Goal: Task Accomplishment & Management: Manage account settings

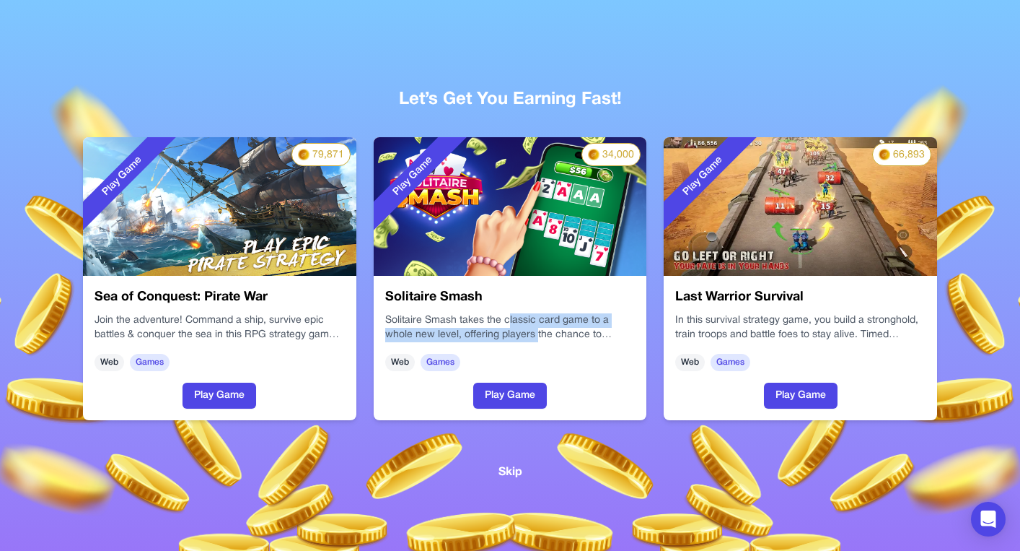
drag, startPoint x: 507, startPoint y: 315, endPoint x: 506, endPoint y: 336, distance: 21.0
click at [506, 336] on p "Solitaire Smash takes the classic card game to a whole new level, offering play…" at bounding box center [510, 327] width 250 height 29
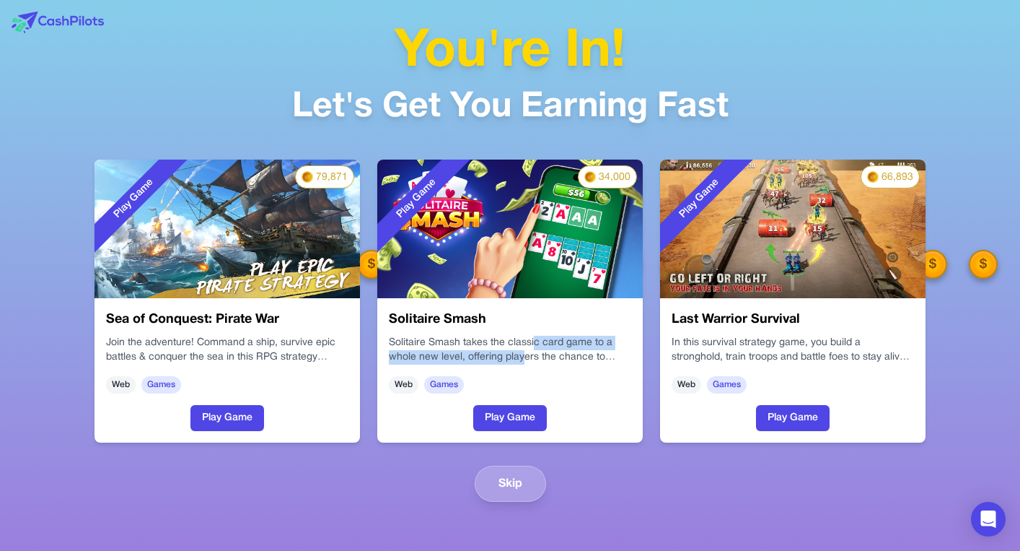
drag, startPoint x: 531, startPoint y: 341, endPoint x: 520, endPoint y: 360, distance: 22.6
click at [520, 361] on p "Solitaire Smash takes the classic card game to a whole new level, offering play…" at bounding box center [510, 350] width 242 height 29
click at [520, 360] on p "Solitaire Smash takes the classic card game to a whole new level, offering play…" at bounding box center [510, 350] width 242 height 29
click at [512, 320] on h3 "Solitaire Smash" at bounding box center [510, 320] width 242 height 20
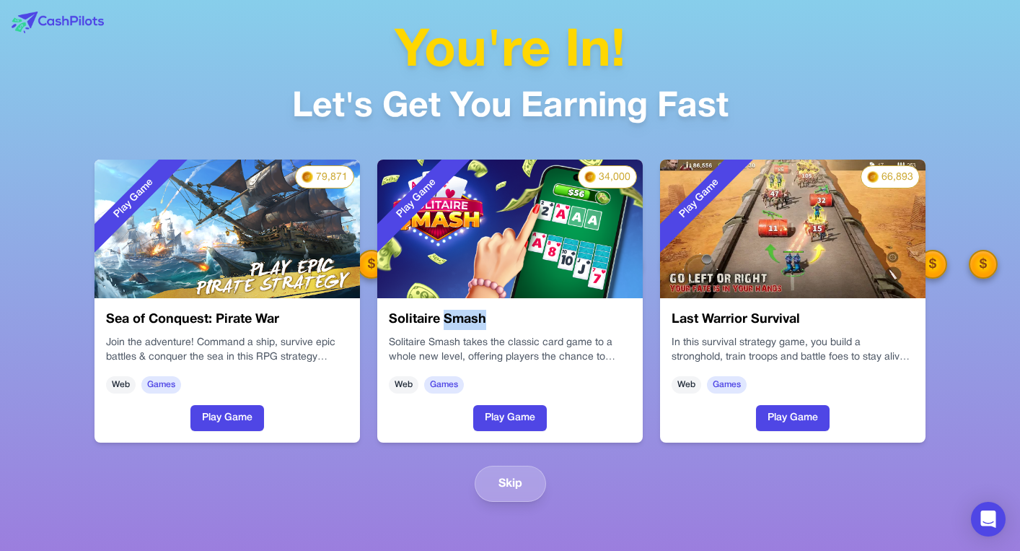
click at [468, 319] on h3 "Solitaire Smash" at bounding box center [510, 320] width 242 height 20
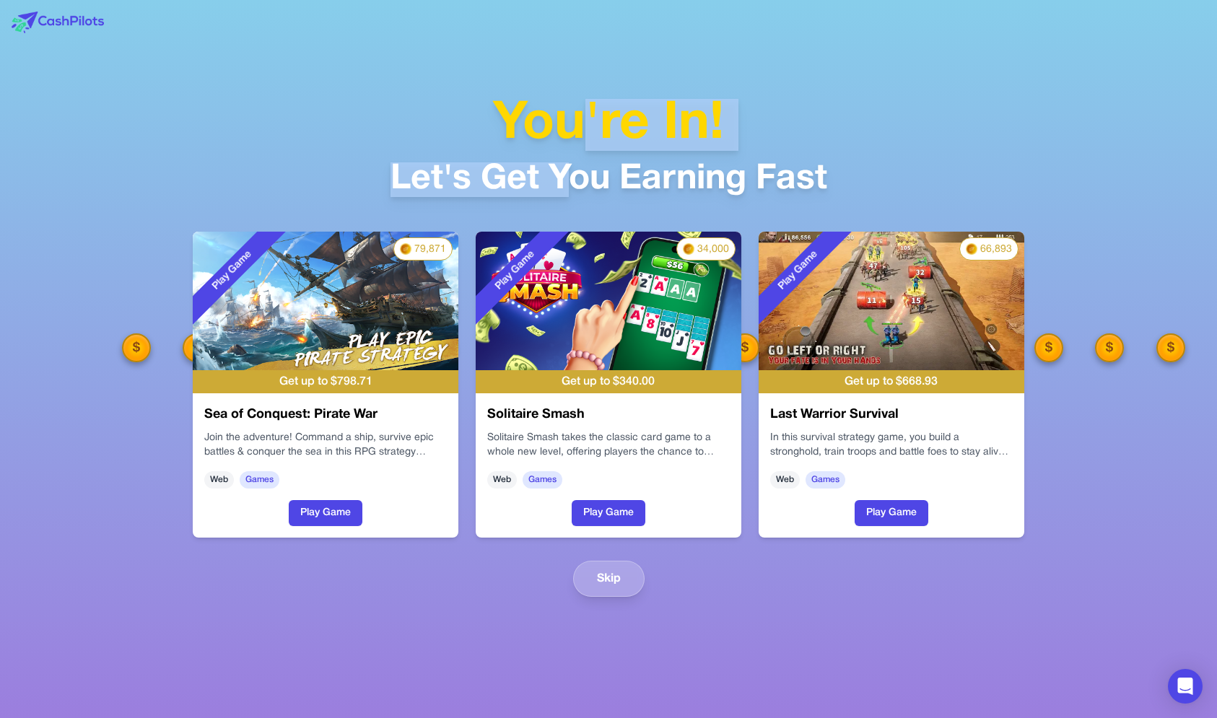
drag, startPoint x: 580, startPoint y: 102, endPoint x: 574, endPoint y: 179, distance: 77.5
click at [574, 179] on div "You're In! Let's Get You Earning Fast" at bounding box center [608, 148] width 437 height 98
click at [574, 179] on div "Let's Get You Earning Fast" at bounding box center [608, 179] width 437 height 35
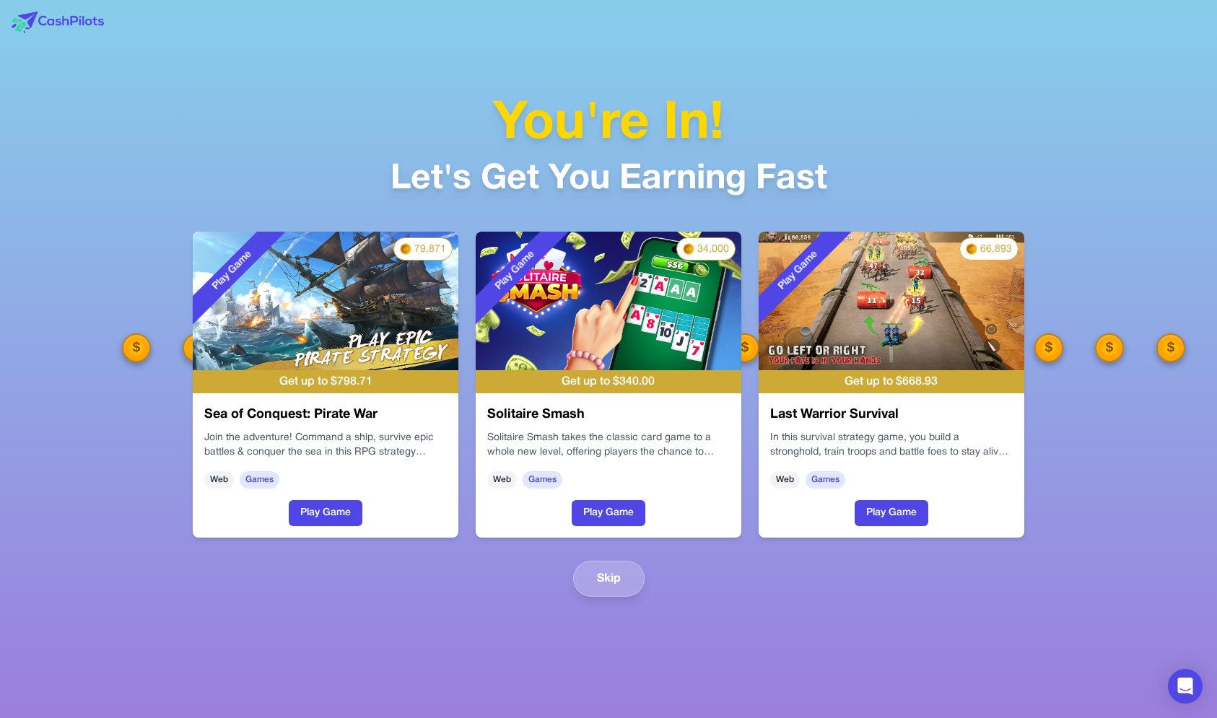
click at [486, 17] on div "You're In! Let's Get You Earning Fast Play Game 79,871 Get up to $ 798.71 Sea o…" at bounding box center [608, 359] width 924 height 718
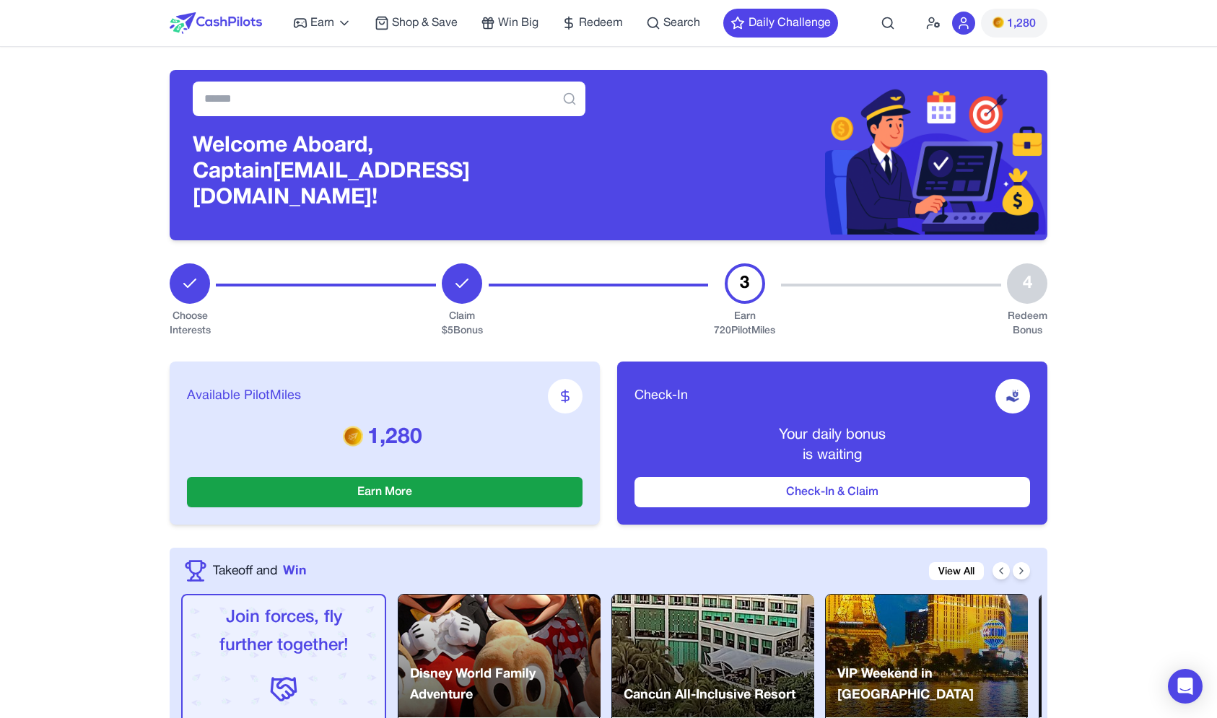
drag, startPoint x: 491, startPoint y: 320, endPoint x: 603, endPoint y: 165, distance: 190.8
click at [603, 165] on div "Welcome Aboard, Captain awagucwbgjrmhmrtdc@fxavaj.com!" at bounding box center [389, 155] width 439 height 170
drag, startPoint x: 600, startPoint y: 172, endPoint x: 624, endPoint y: 267, distance: 97.7
click at [624, 240] on div "Welcome Aboard, Captain awagucwbgjrmhmrtdc@fxavaj.com!" at bounding box center [608, 155] width 877 height 170
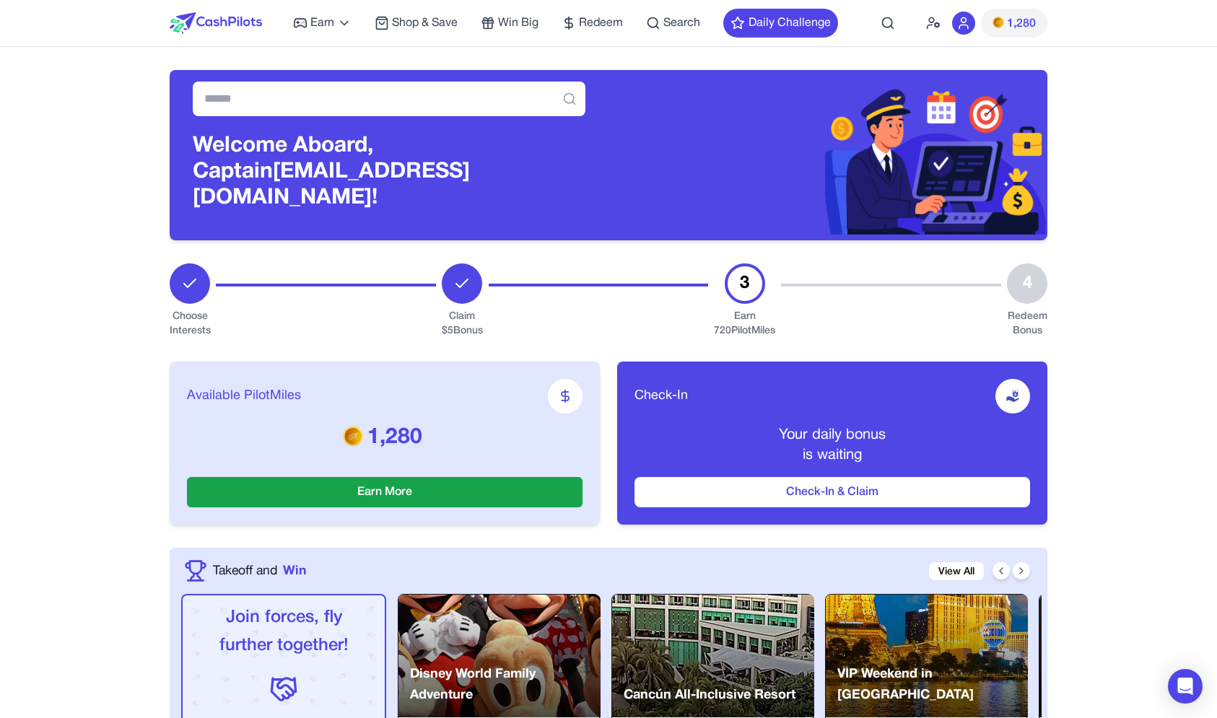
click at [624, 267] on div at bounding box center [599, 300] width 220 height 75
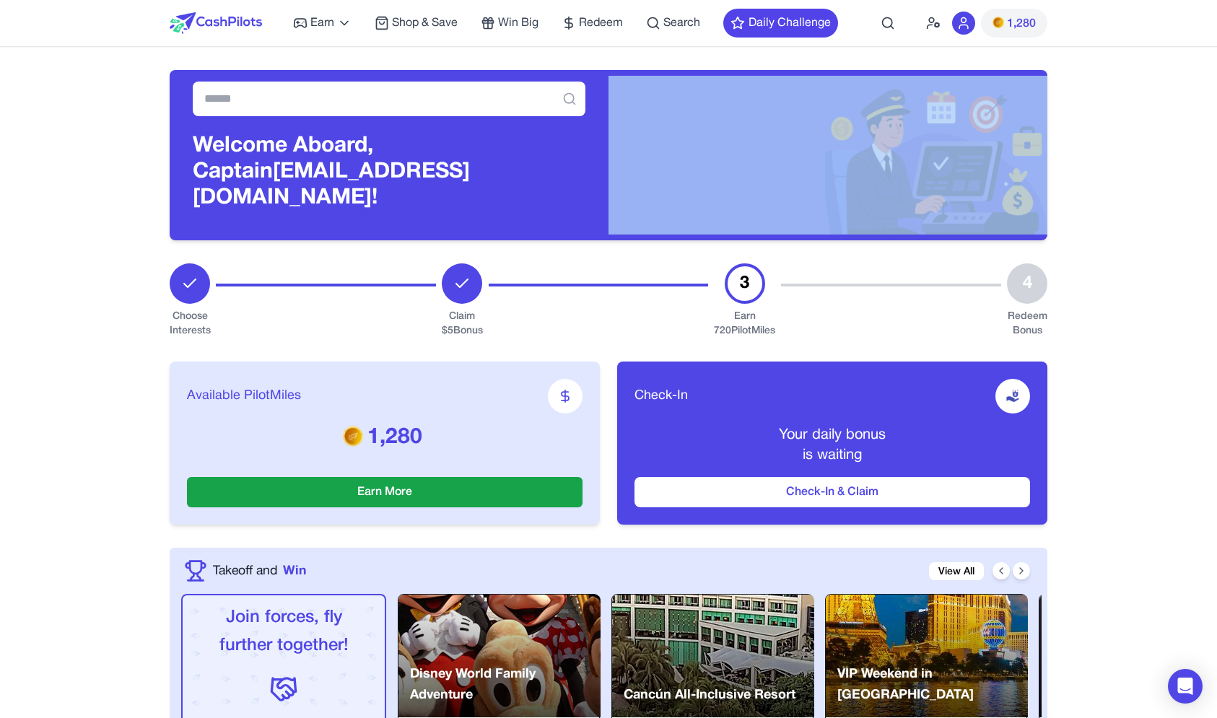
drag, startPoint x: 624, startPoint y: 270, endPoint x: 620, endPoint y: 177, distance: 93.2
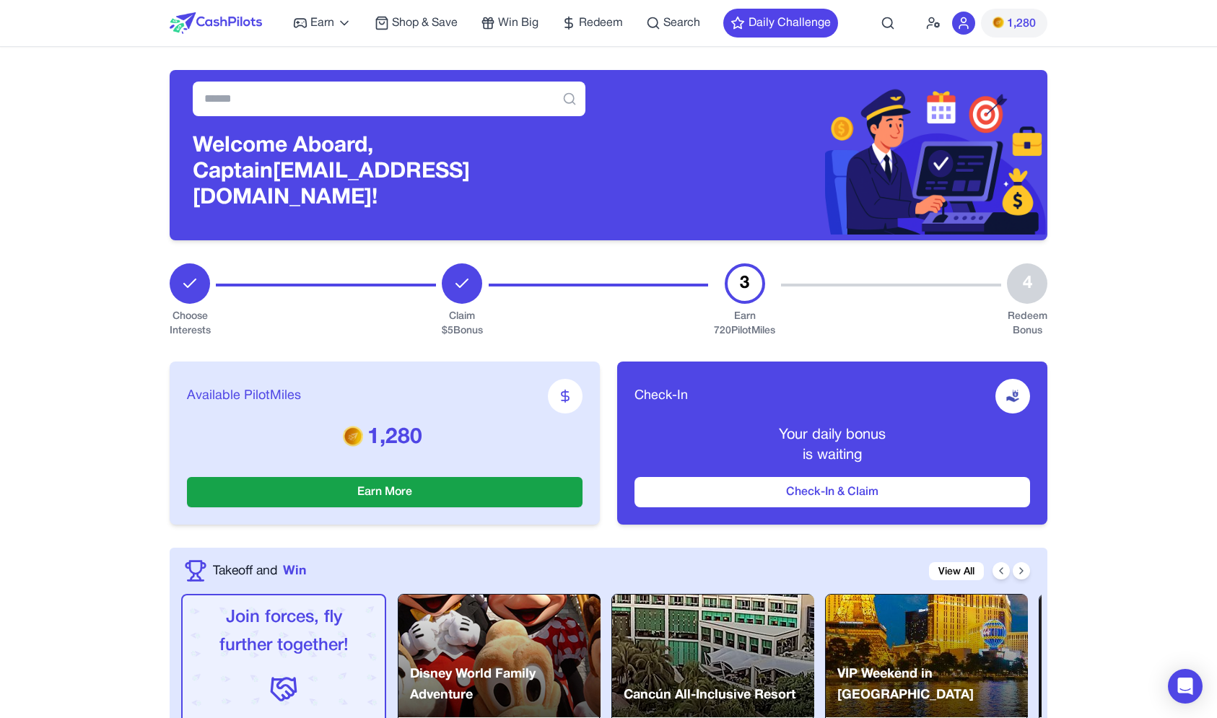
click at [602, 178] on div "Welcome Aboard, Captain awagucwbgjrmhmrtdc@fxavaj.com!" at bounding box center [389, 155] width 439 height 170
drag, startPoint x: 602, startPoint y: 178, endPoint x: 600, endPoint y: 294, distance: 115.5
click at [601, 240] on div "Welcome Aboard, Captain awagucwbgjrmhmrtdc@fxavaj.com!" at bounding box center [608, 155] width 877 height 170
click at [600, 294] on div at bounding box center [599, 300] width 220 height 75
drag, startPoint x: 600, startPoint y: 294, endPoint x: 603, endPoint y: 224, distance: 69.3
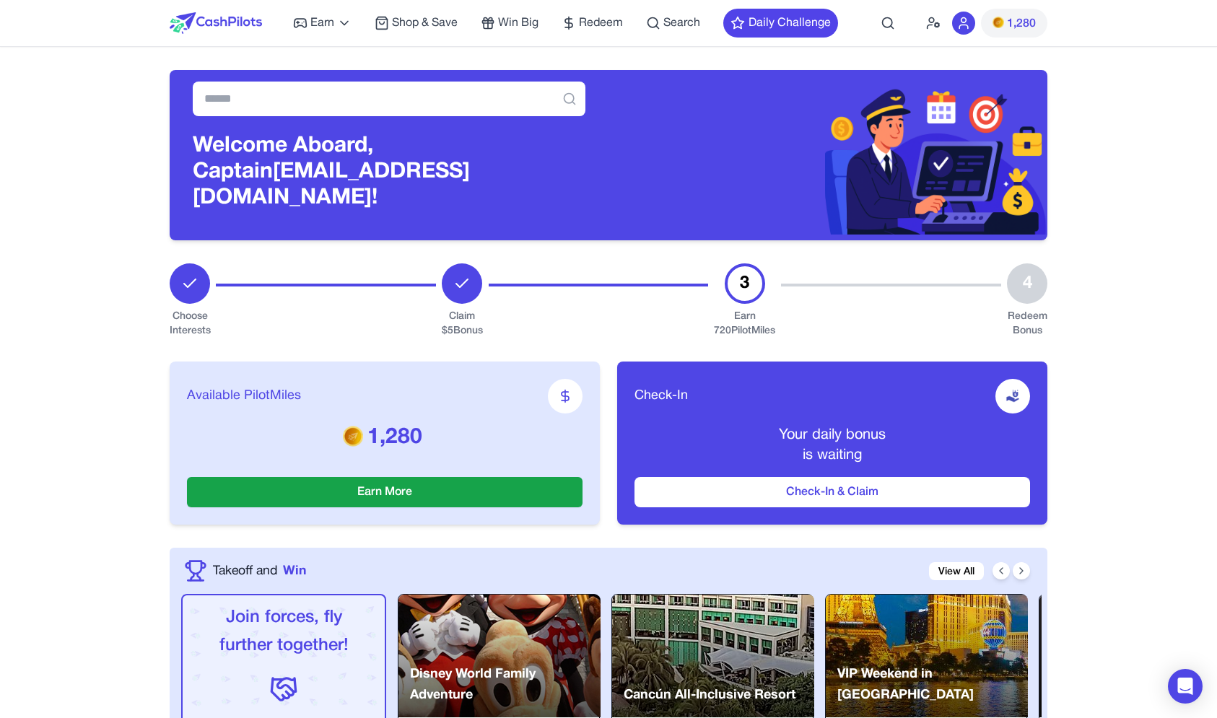
click at [603, 224] on div "Welcome Aboard, Captain awagucwbgjrmhmrtdc@fxavaj.com!" at bounding box center [389, 155] width 439 height 170
drag, startPoint x: 603, startPoint y: 227, endPoint x: 595, endPoint y: 284, distance: 58.3
click at [595, 240] on div "Welcome Aboard, Captain awagucwbgjrmhmrtdc@fxavaj.com!" at bounding box center [608, 155] width 877 height 170
click at [595, 284] on div at bounding box center [599, 300] width 220 height 75
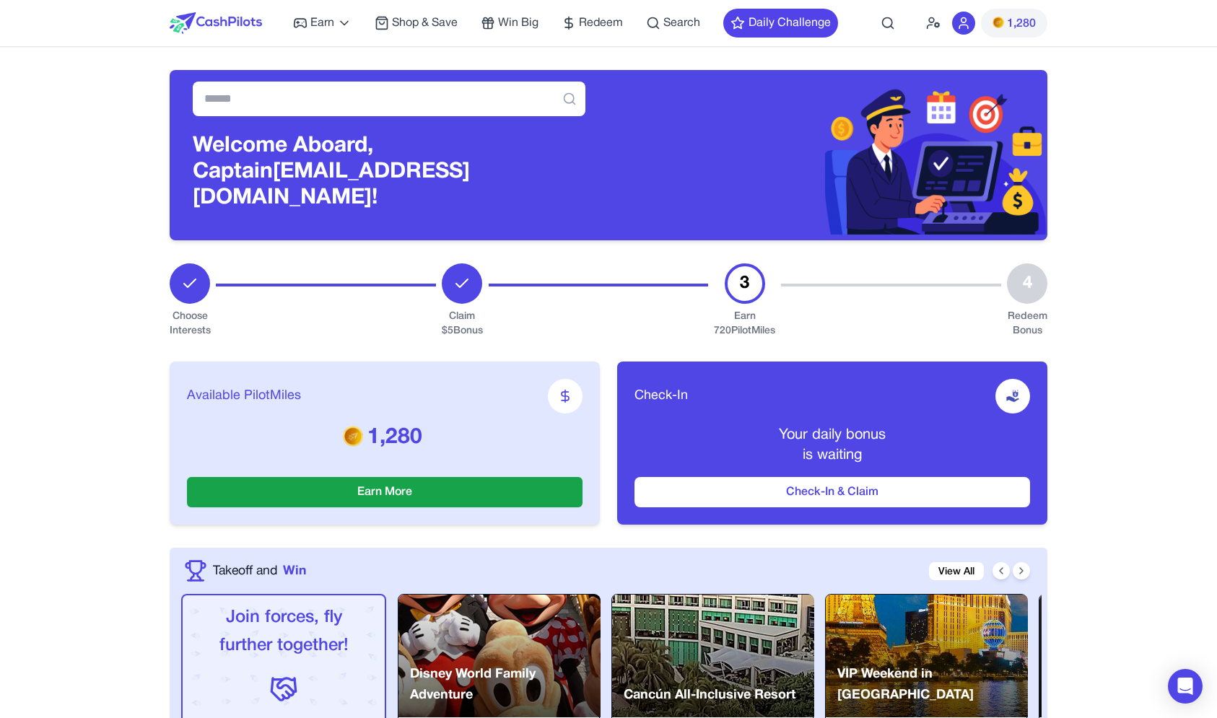
drag, startPoint x: 589, startPoint y: 305, endPoint x: 596, endPoint y: 223, distance: 81.9
click at [593, 224] on div "Welcome Aboard, Captain awagucwbgjrmhmrtdc@fxavaj.com!" at bounding box center [389, 155] width 439 height 170
drag, startPoint x: 593, startPoint y: 224, endPoint x: 597, endPoint y: 276, distance: 51.4
click at [597, 240] on div "Welcome Aboard, Captain awagucwbgjrmhmrtdc@fxavaj.com!" at bounding box center [608, 155] width 877 height 170
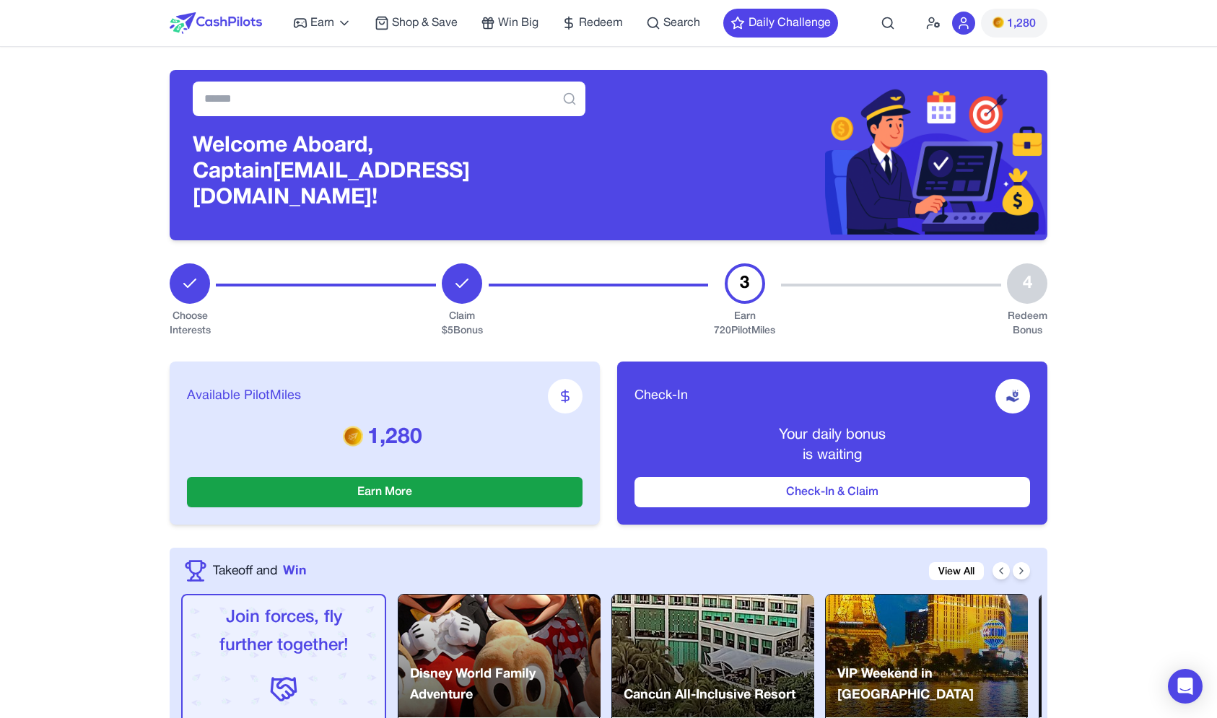
click at [597, 276] on div at bounding box center [599, 300] width 220 height 75
drag, startPoint x: 752, startPoint y: 271, endPoint x: 725, endPoint y: 270, distance: 26.7
click at [725, 270] on div "3 Earn 720 PilotMiles" at bounding box center [744, 300] width 61 height 75
drag, startPoint x: 725, startPoint y: 270, endPoint x: 803, endPoint y: 308, distance: 86.8
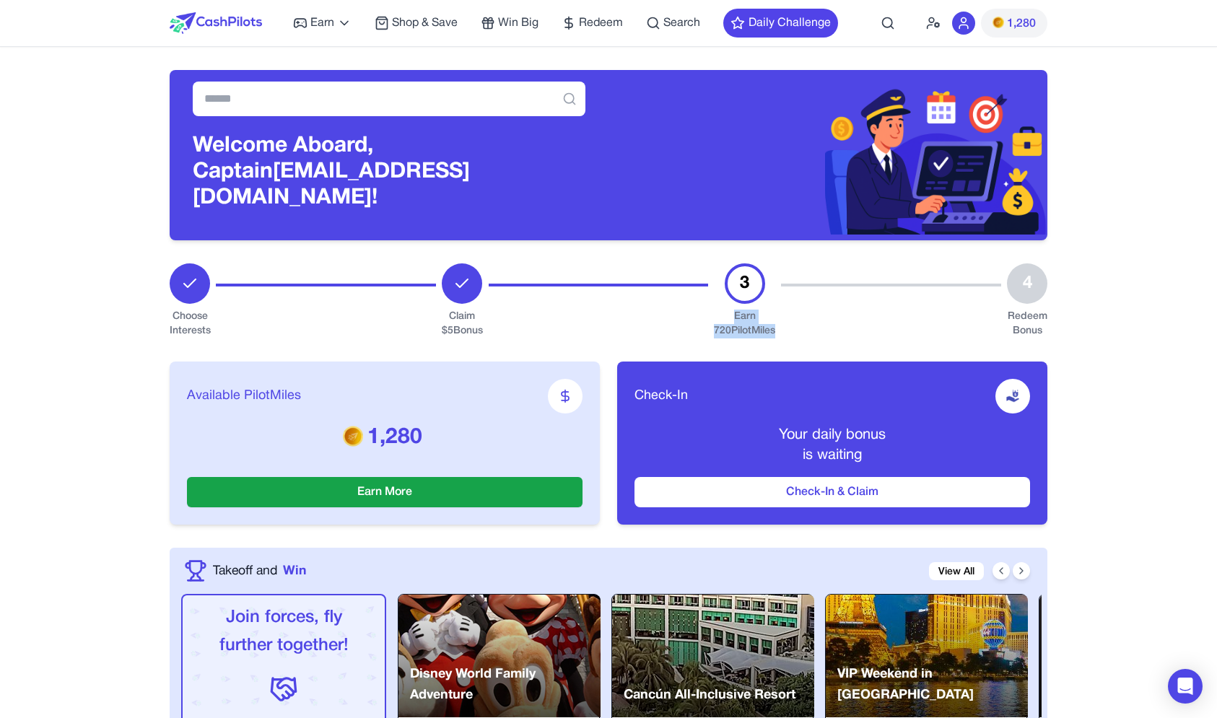
click at [806, 309] on div "Choose Interests Claim $ 5 Bonus 3 Earn 720 PilotMiles 4 Redeem Bonus" at bounding box center [608, 300] width 877 height 75
click at [803, 308] on div at bounding box center [891, 300] width 220 height 75
drag, startPoint x: 803, startPoint y: 308, endPoint x: 743, endPoint y: 254, distance: 81.3
click at [743, 263] on div "Choose Interests Claim $ 5 Bonus 3 Earn 720 PilotMiles 4 Redeem Bonus" at bounding box center [608, 300] width 877 height 75
click at [743, 263] on div "3" at bounding box center [744, 283] width 40 height 40
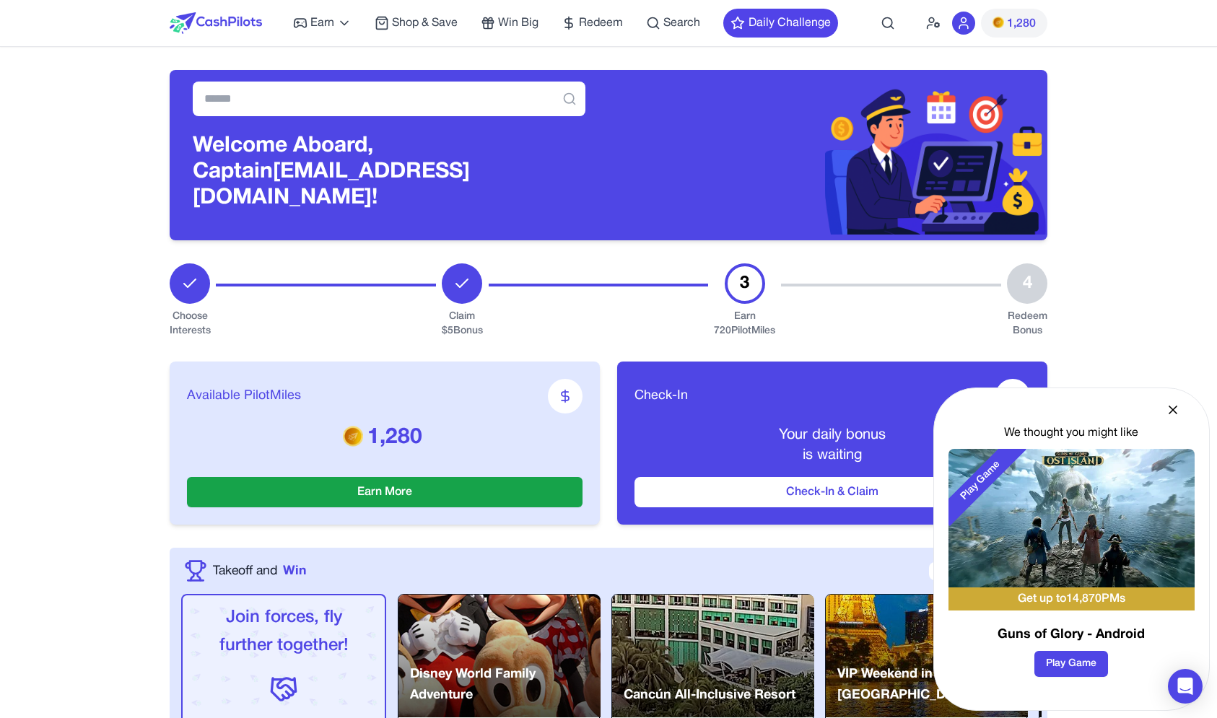
click at [1175, 409] on icon at bounding box center [1172, 410] width 14 height 14
